Goal: Navigation & Orientation: Find specific page/section

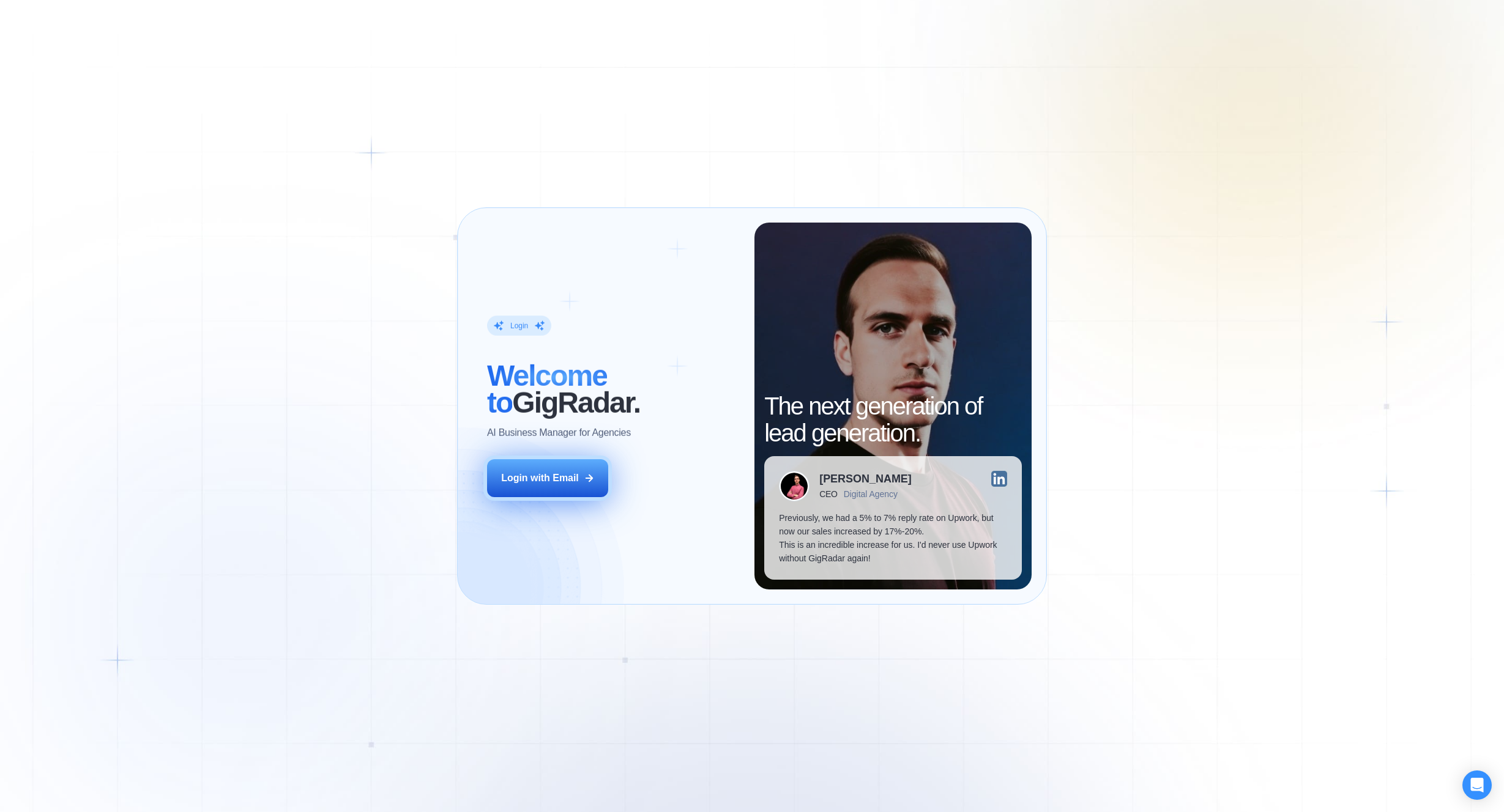
click at [547, 475] on div "Login with Email" at bounding box center [540, 478] width 78 height 13
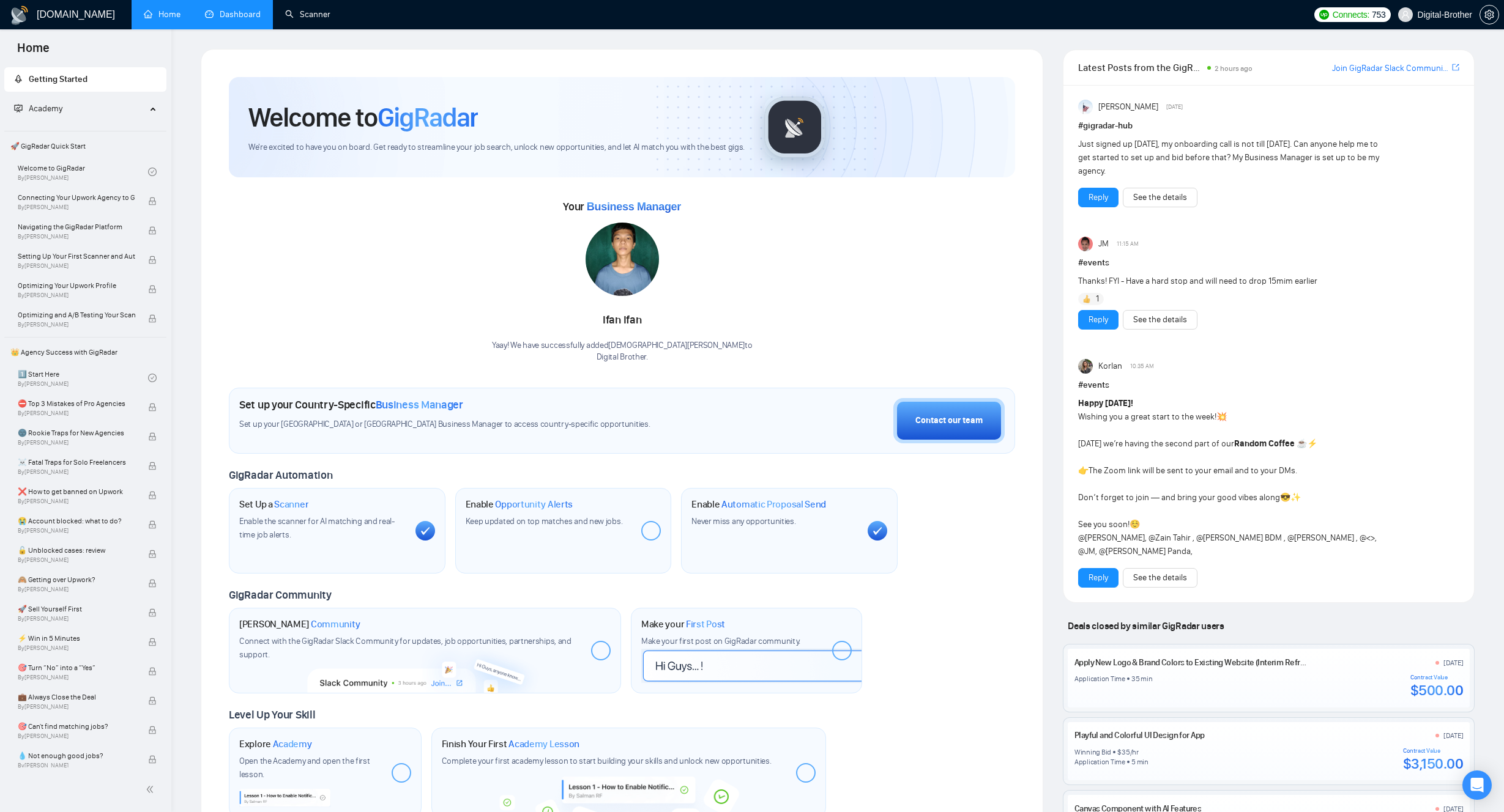
click at [248, 20] on link "Dashboard" at bounding box center [232, 14] width 56 height 10
